Goal: Information Seeking & Learning: Learn about a topic

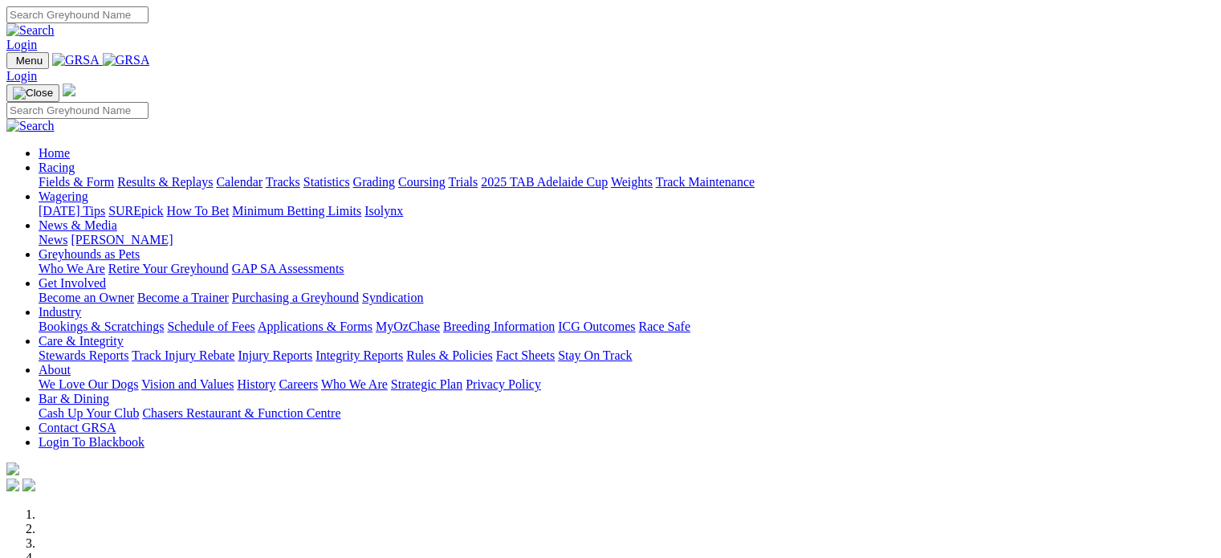
type input "[EMAIL_ADDRESS][DOMAIN_NAME]"
click at [37, 38] on link "Login" at bounding box center [21, 45] width 31 height 14
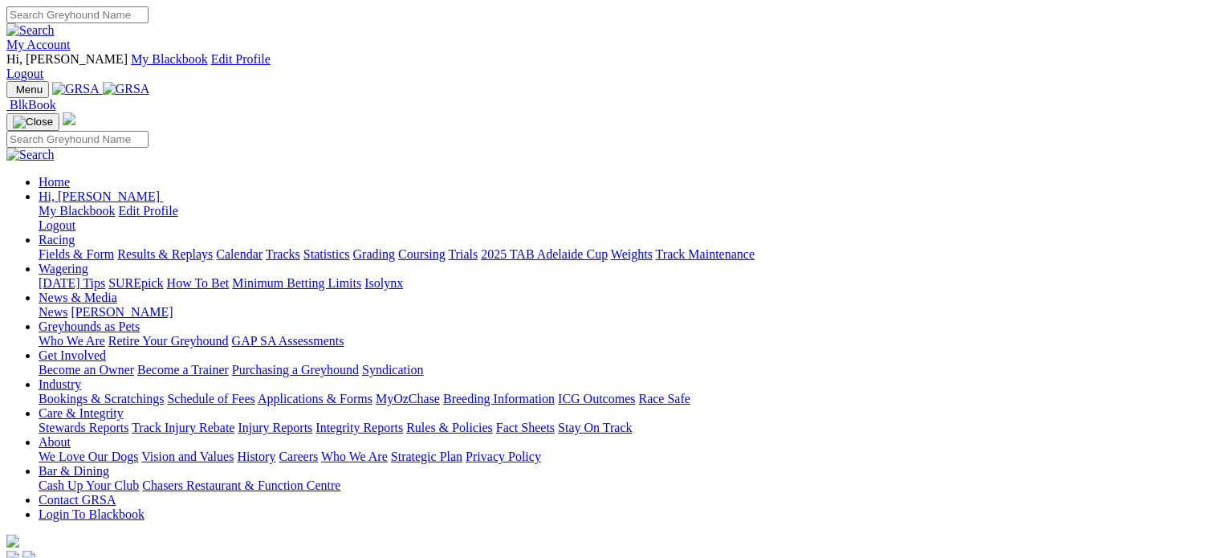
click at [75, 233] on link "Racing" at bounding box center [57, 240] width 36 height 14
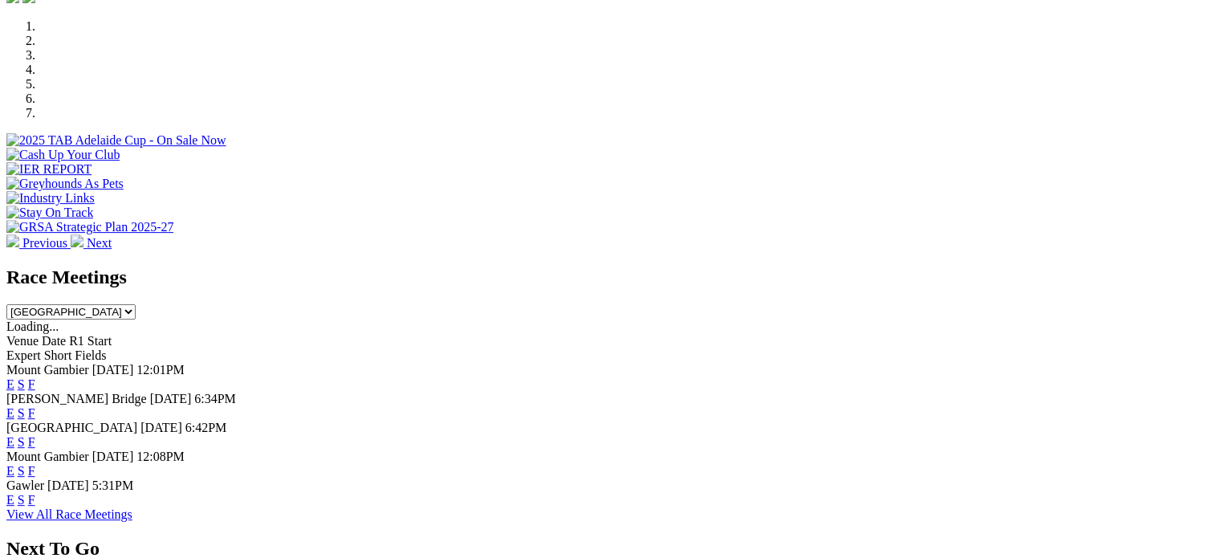
scroll to position [562, 0]
click at [35, 405] on link "F" at bounding box center [31, 412] width 7 height 14
